Goal: Information Seeking & Learning: Understand process/instructions

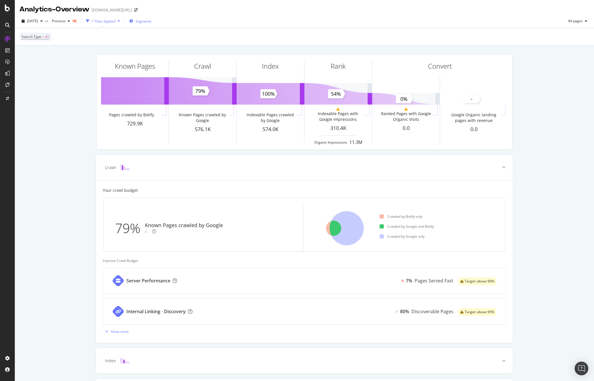
click at [151, 21] on span "Segments" at bounding box center [144, 21] width 16 height 5
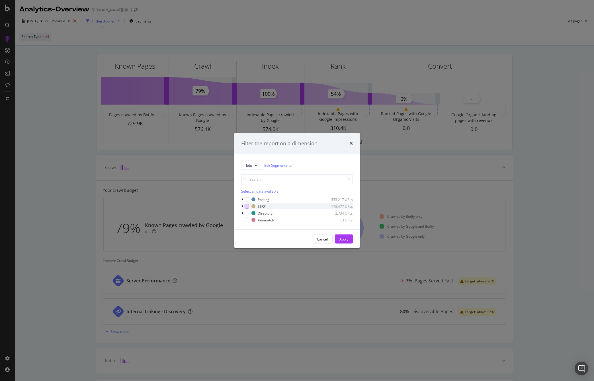
click at [247, 206] on div "modal" at bounding box center [247, 206] width 5 height 5
click at [343, 238] on div "Apply" at bounding box center [343, 238] width 9 height 5
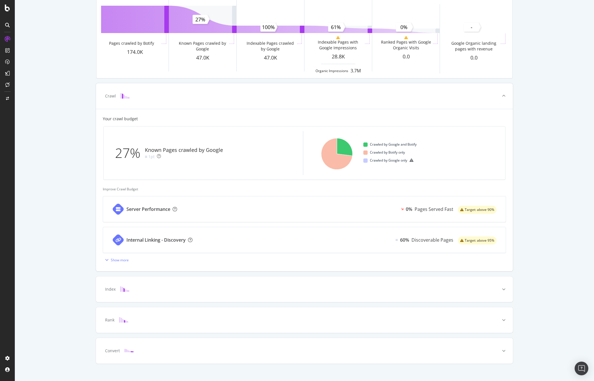
scroll to position [79, 0]
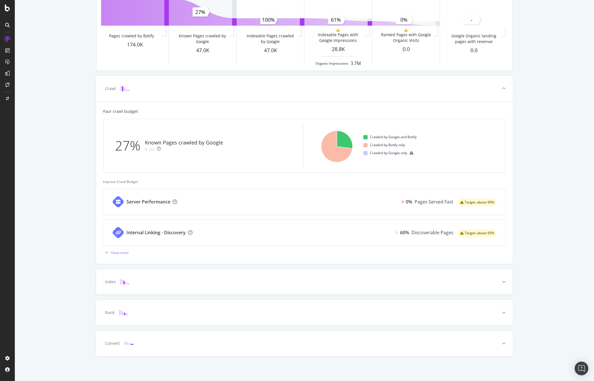
click at [170, 282] on div "Index" at bounding box center [295, 282] width 394 height 6
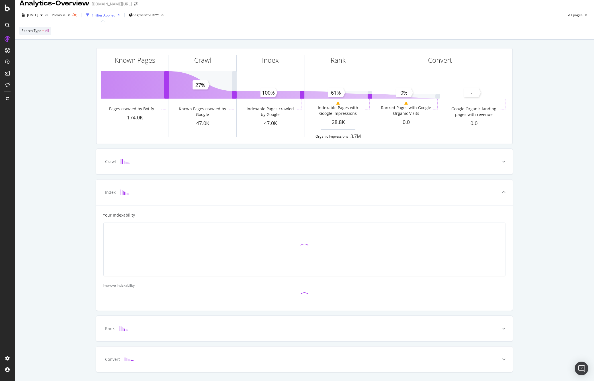
scroll to position [0, 0]
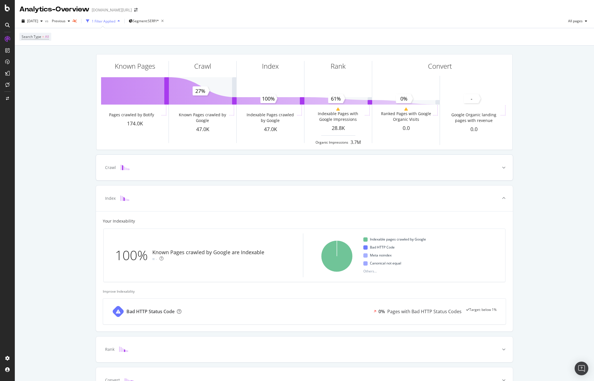
click at [156, 165] on div "Crawl" at bounding box center [295, 168] width 394 height 6
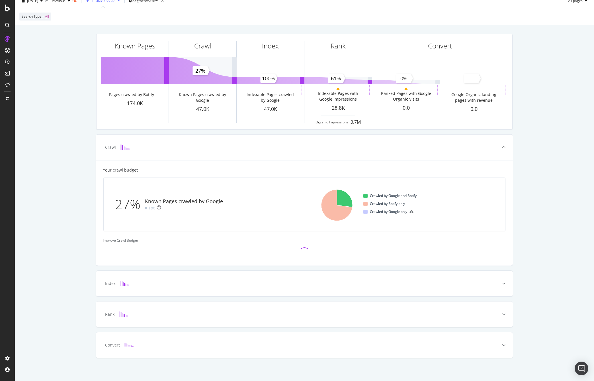
scroll to position [22, 0]
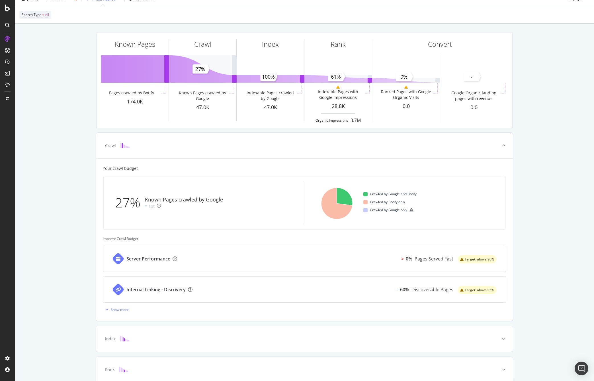
click at [172, 249] on div "Server Performance" at bounding box center [143, 259] width 81 height 26
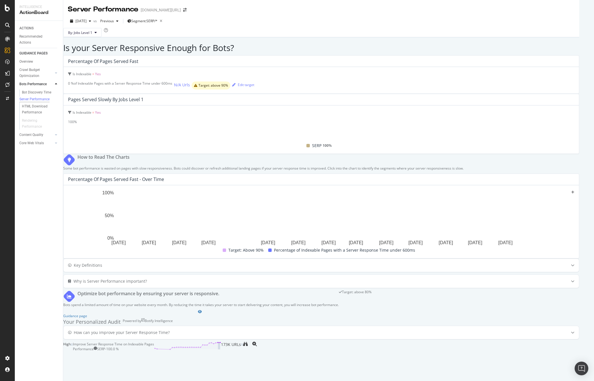
scroll to position [47, 0]
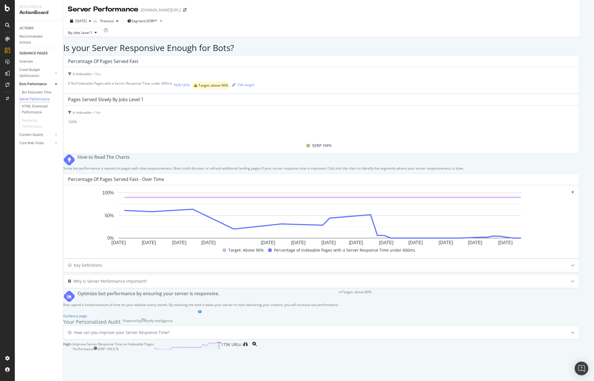
click at [239, 285] on div "How can you improve your Server Response Time? High Improve Server Response Tim…" at bounding box center [321, 338] width 516 height 26
click at [154, 285] on div "Improve Server Response Time on Indexable Pages" at bounding box center [113, 343] width 81 height 5
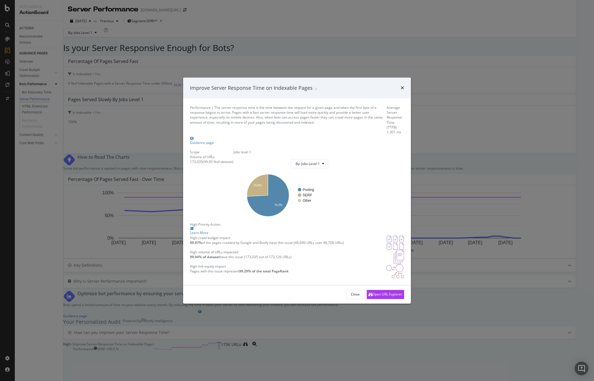
click at [340, 29] on div "Improve Server Response Time on Indexable Pages Performance | The server respon…" at bounding box center [297, 190] width 594 height 381
